Goal: Task Accomplishment & Management: Use online tool/utility

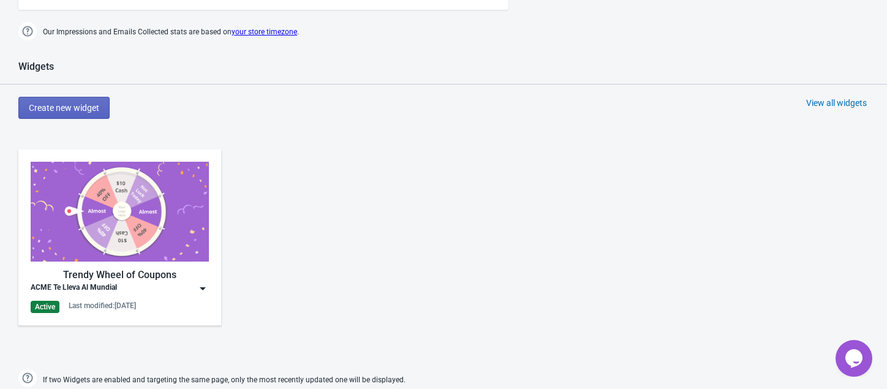
scroll to position [481, 0]
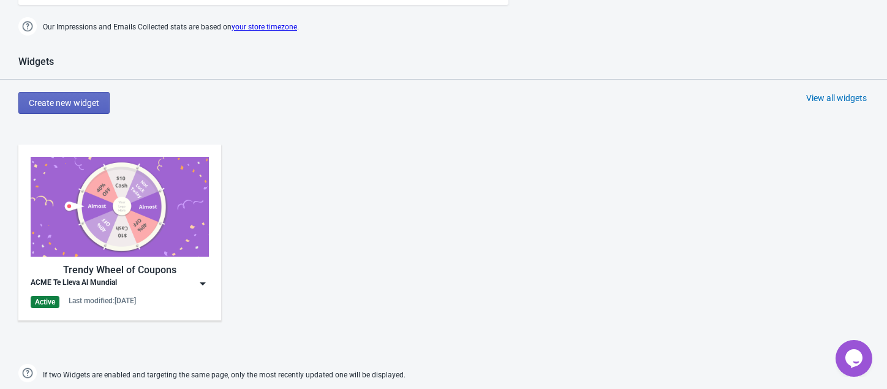
click at [80, 194] on img at bounding box center [120, 207] width 178 height 100
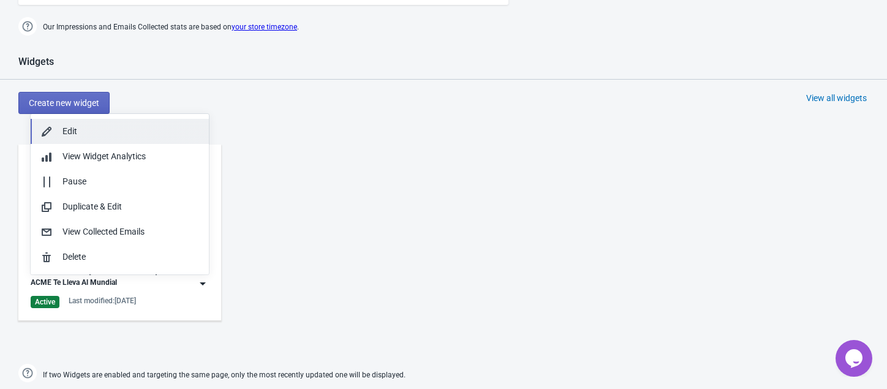
click at [63, 131] on div "Edit" at bounding box center [130, 131] width 137 height 13
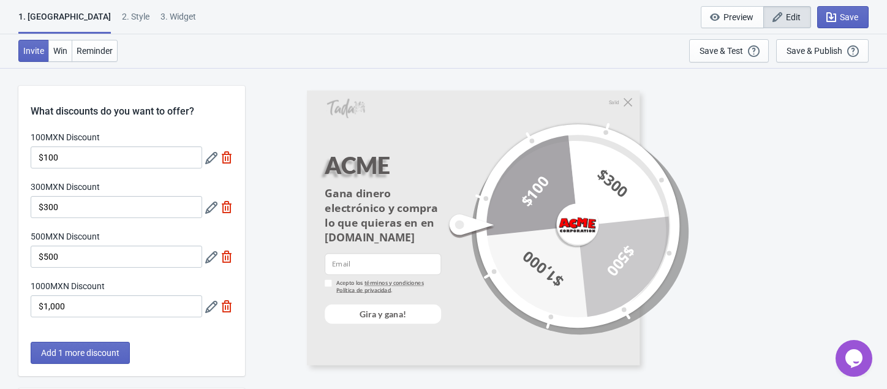
click at [124, 9] on div "1. Coupon 2 . Style 3. Widget 1. Coupon 2 . Style 3. Widget Save and Exit Previ…" at bounding box center [443, 17] width 887 height 34
click at [160, 20] on div "3. Widget" at bounding box center [178, 20] width 36 height 21
select select "specificURL"
select select "tab"
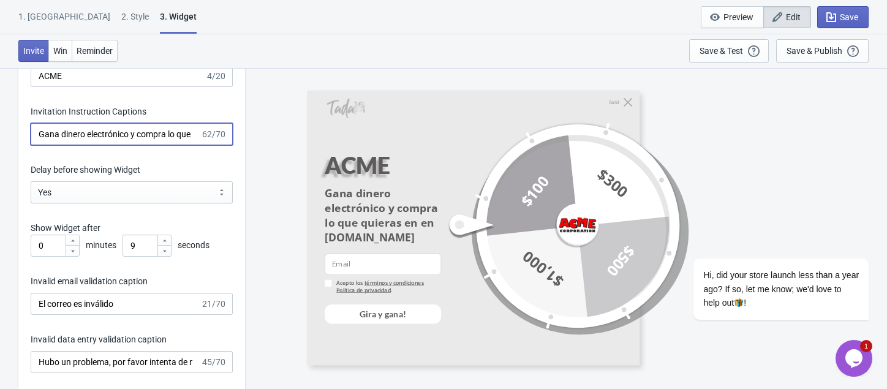
scroll to position [0, 95]
drag, startPoint x: 161, startPoint y: 145, endPoint x: 238, endPoint y: 144, distance: 76.5
click at [148, 145] on input "Gana dinero electrónico y compra lo que quieras en en [DOMAIN_NAME]" at bounding box center [116, 134] width 170 height 22
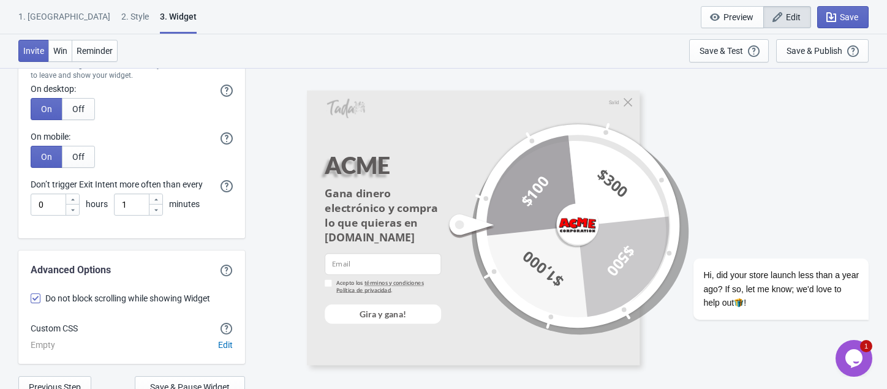
scroll to position [3879, 0]
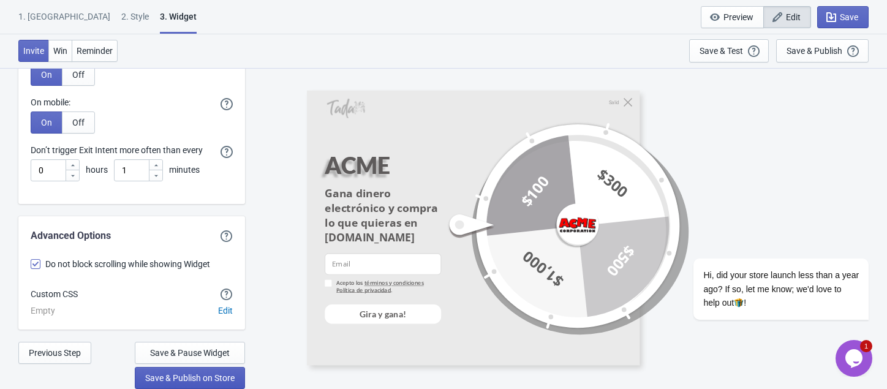
type input "Gana dinero electrónico y compra lo que quieras en [DOMAIN_NAME]"
click at [191, 379] on span "Save & Publish on Store" at bounding box center [189, 378] width 89 height 10
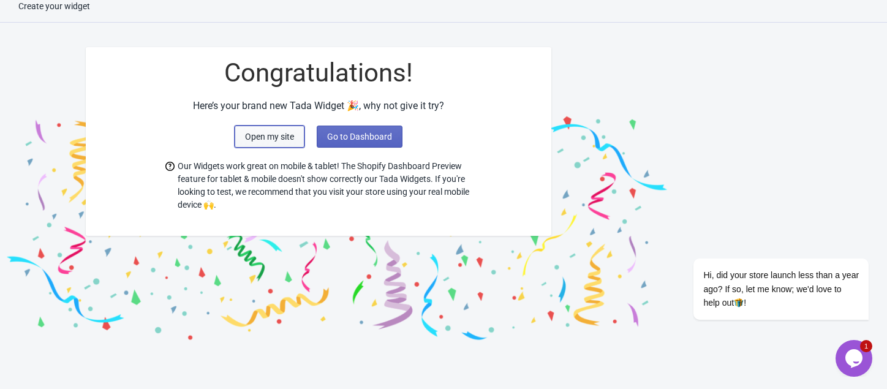
click at [279, 135] on span "Open my site" at bounding box center [269, 137] width 49 height 10
